Goal: Find specific page/section: Find specific page/section

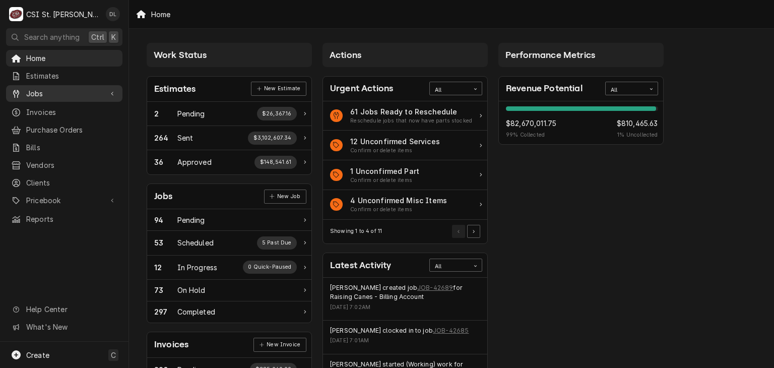
click at [42, 91] on span "Jobs" at bounding box center [64, 93] width 76 height 11
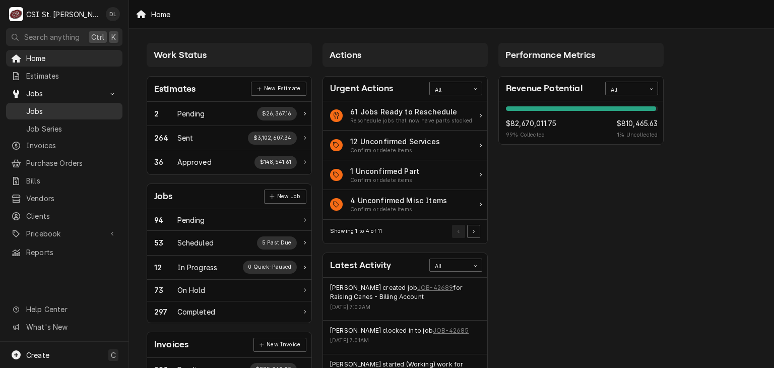
click at [26, 106] on div "Jobs" at bounding box center [64, 111] width 106 height 11
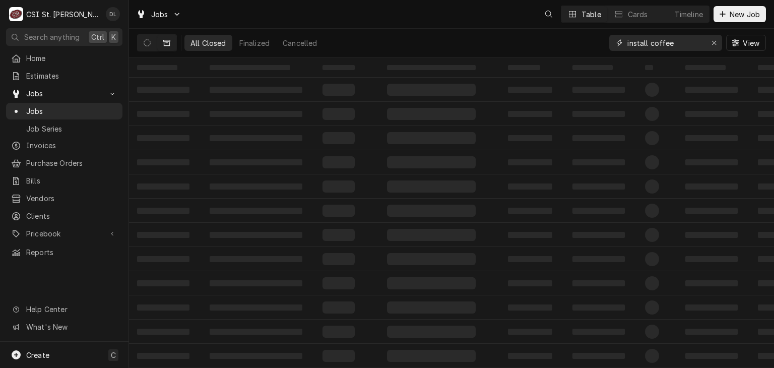
click at [697, 44] on input "install coffee" at bounding box center [665, 43] width 76 height 16
type input "install"
click at [148, 41] on icon "Dynamic Content Wrapper" at bounding box center [147, 42] width 7 height 7
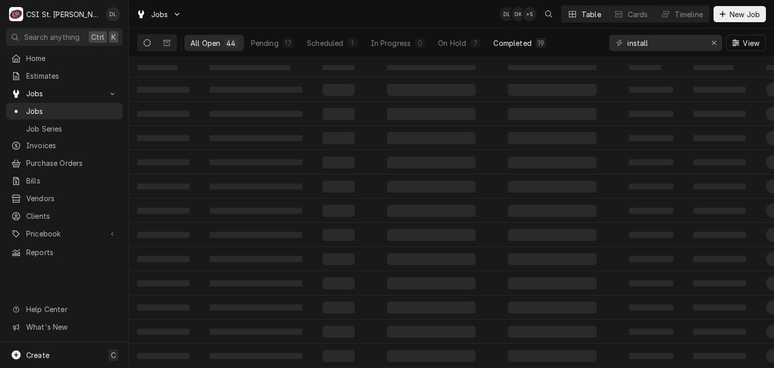
click at [442, 45] on div "On Hold" at bounding box center [452, 43] width 28 height 11
click at [520, 45] on div "Completed" at bounding box center [512, 43] width 38 height 11
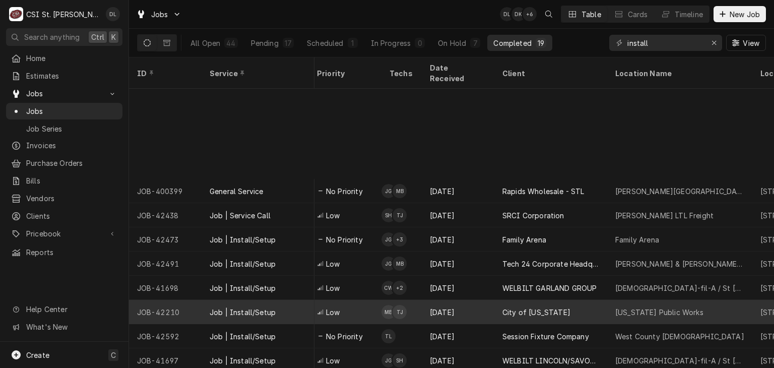
scroll to position [176, 312]
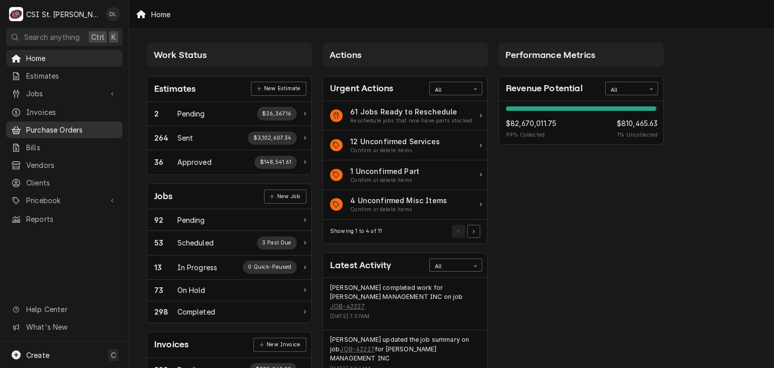
click at [53, 124] on span "Purchase Orders" at bounding box center [71, 129] width 91 height 11
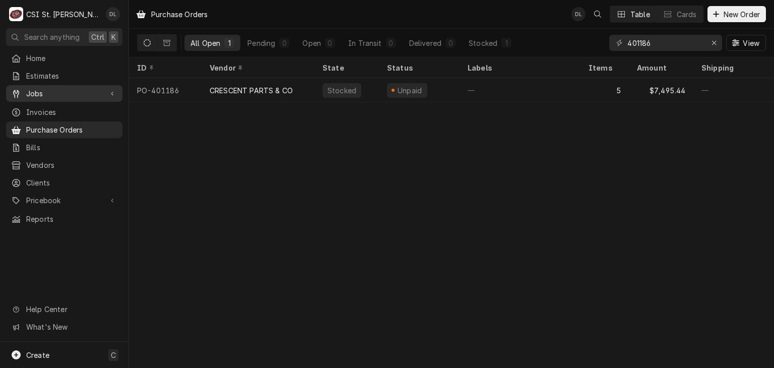
click at [46, 92] on span "Jobs" at bounding box center [64, 93] width 76 height 11
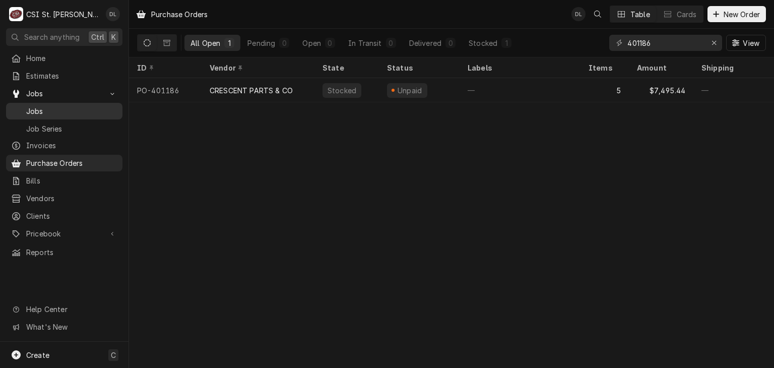
click at [34, 110] on span "Jobs" at bounding box center [71, 111] width 91 height 11
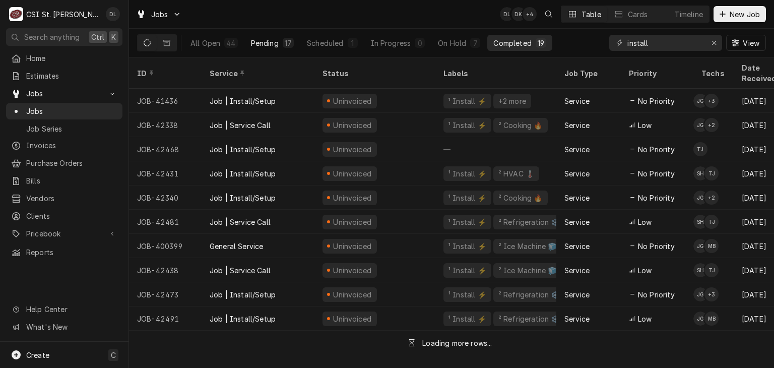
click at [265, 44] on div "Pending" at bounding box center [265, 43] width 28 height 11
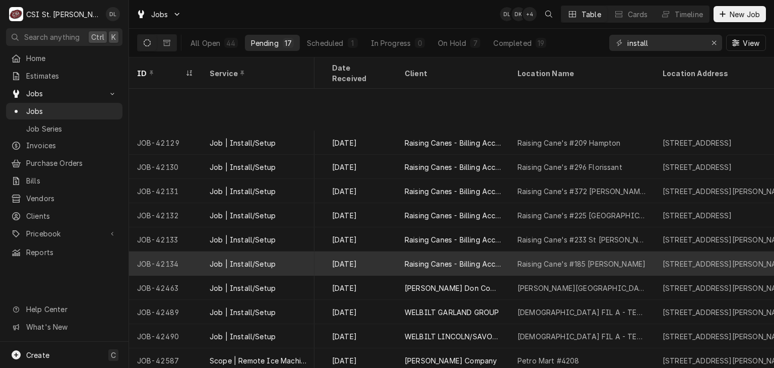
scroll to position [127, 408]
